Goal: Task Accomplishment & Management: Use online tool/utility

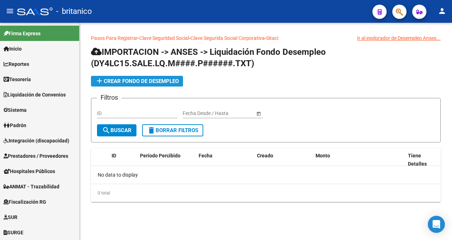
click at [127, 80] on span "add Crear Fondo de Desempleo" at bounding box center [137, 81] width 84 height 6
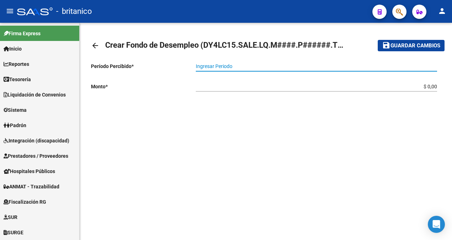
click at [206, 65] on input "Ingresar Periodo" at bounding box center [316, 66] width 241 height 6
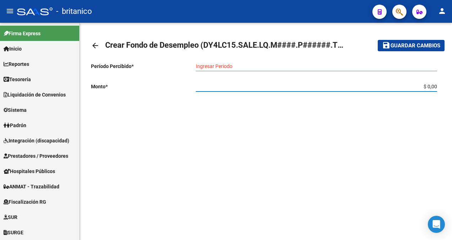
click at [208, 88] on input "$ 0,00" at bounding box center [316, 87] width 241 height 6
click at [95, 44] on mat-icon "arrow_back" at bounding box center [95, 45] width 9 height 9
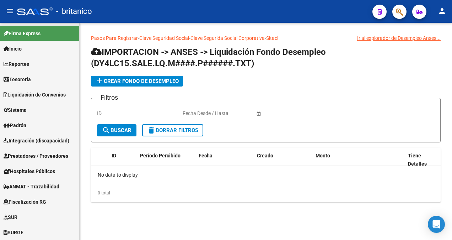
click at [418, 39] on div "Ir al explorador de Desempleo Anses..." at bounding box center [399, 38] width 84 height 8
click at [278, 37] on link "Sitaci" at bounding box center [272, 38] width 12 height 6
click at [114, 130] on span "search Buscar" at bounding box center [117, 130] width 30 height 6
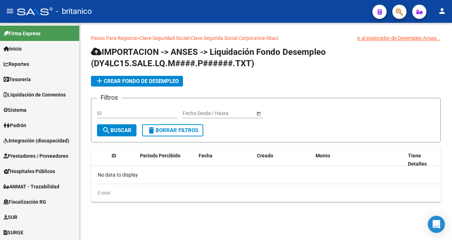
click at [108, 112] on input "ID" at bounding box center [137, 113] width 80 height 6
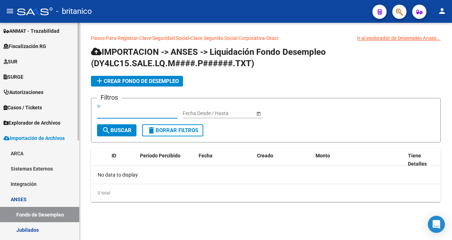
scroll to position [184, 0]
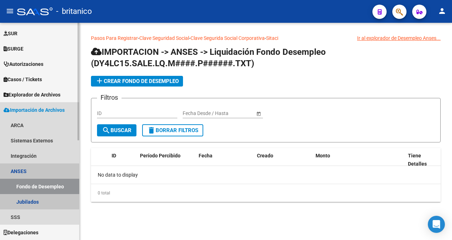
click at [19, 185] on link "Fondo de Desempleo" at bounding box center [39, 186] width 79 height 15
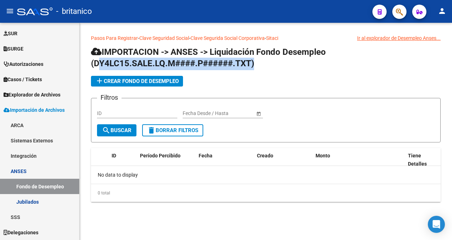
drag, startPoint x: 94, startPoint y: 63, endPoint x: 253, endPoint y: 67, distance: 158.3
click at [253, 67] on span "IMPORTACION -> ANSES -> Liquidación Fondo Desempleo (DY4LC15.SALE.LQ.M####.P###…" at bounding box center [208, 57] width 235 height 21
click at [27, 110] on span "Importación de Archivos" at bounding box center [34, 110] width 61 height 8
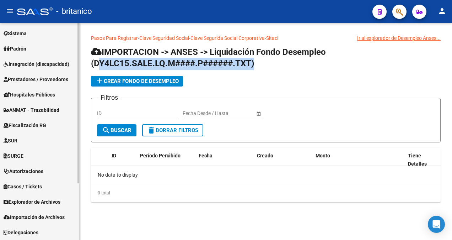
scroll to position [76, 0]
click at [20, 199] on span "Explorador de Archivos" at bounding box center [32, 202] width 57 height 8
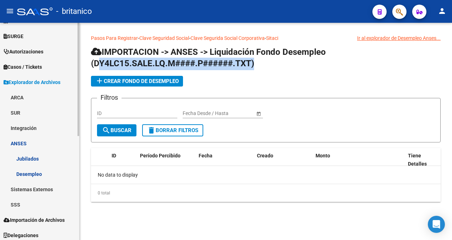
scroll to position [199, 0]
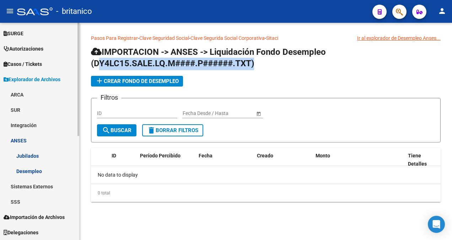
click at [36, 221] on link "Importación de Archivos" at bounding box center [39, 216] width 79 height 15
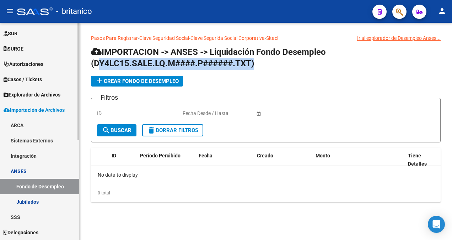
scroll to position [184, 0]
